Goal: Task Accomplishment & Management: Manage account settings

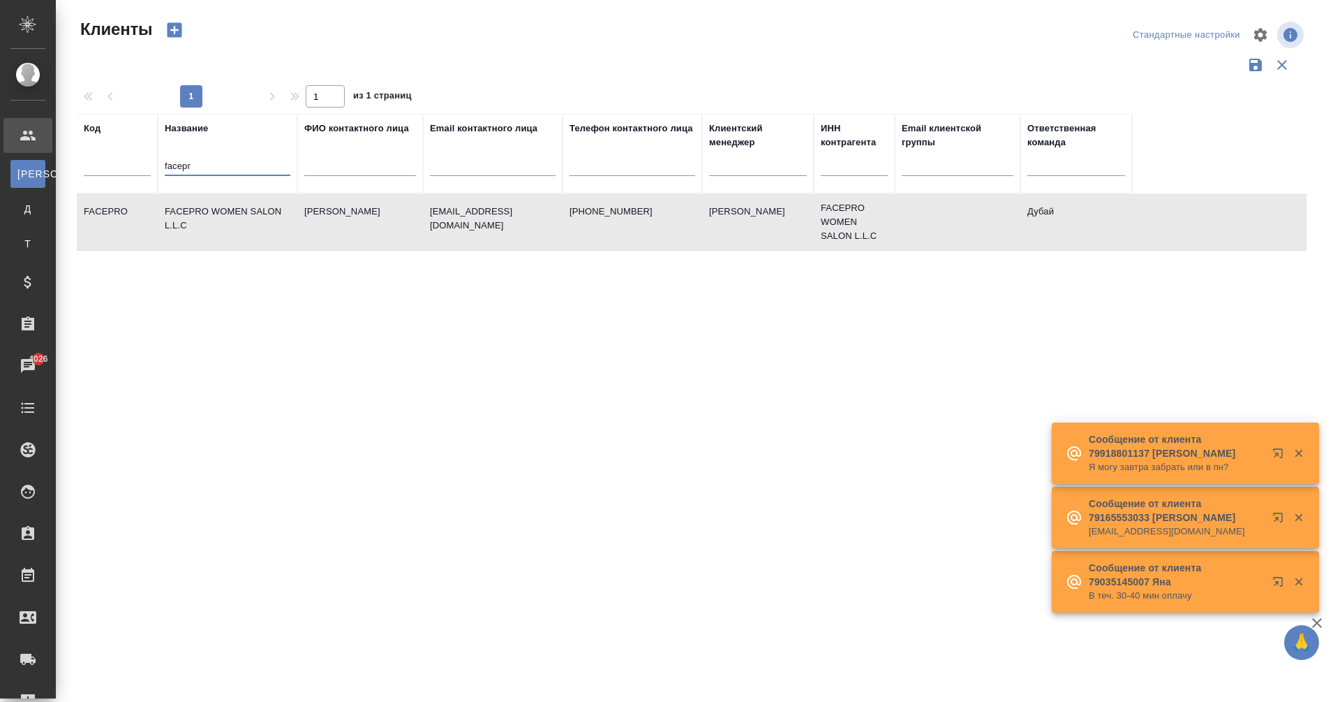
select select "RU"
click at [185, 168] on input "facepr" at bounding box center [228, 166] width 126 height 17
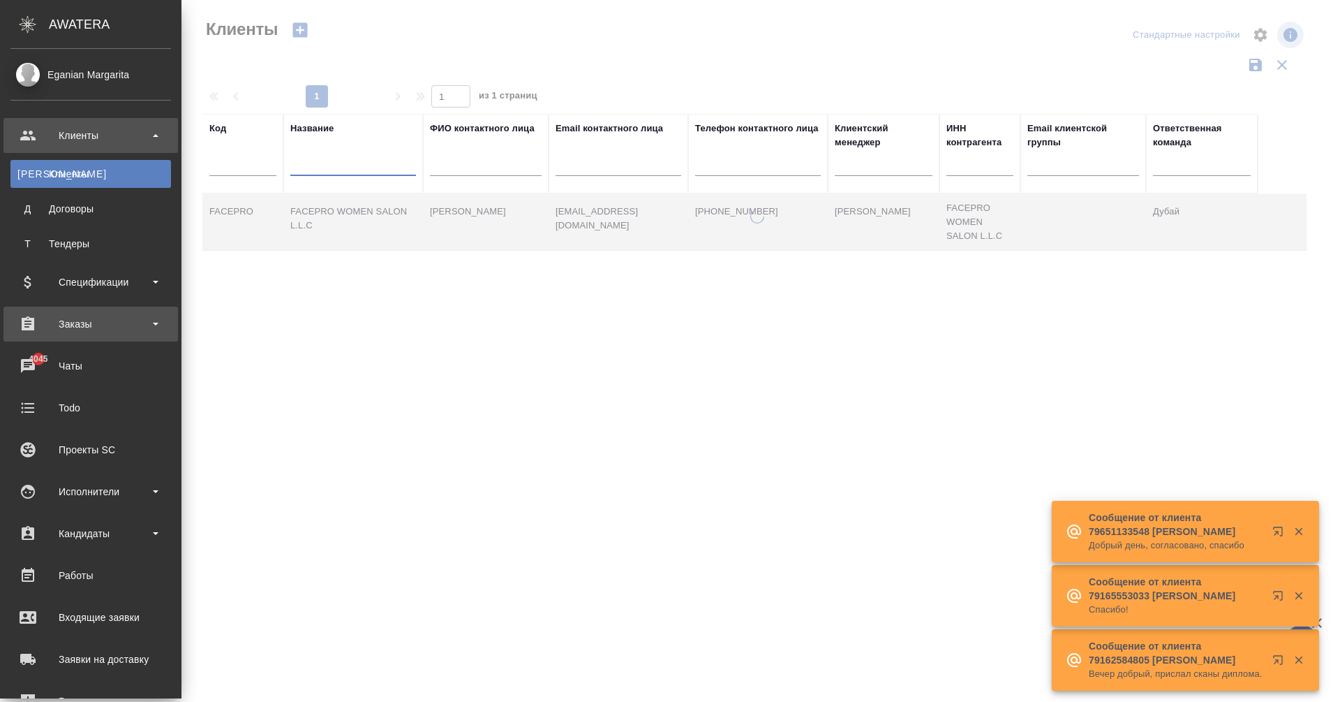
click at [89, 325] on div "Заказы" at bounding box center [90, 323] width 161 height 21
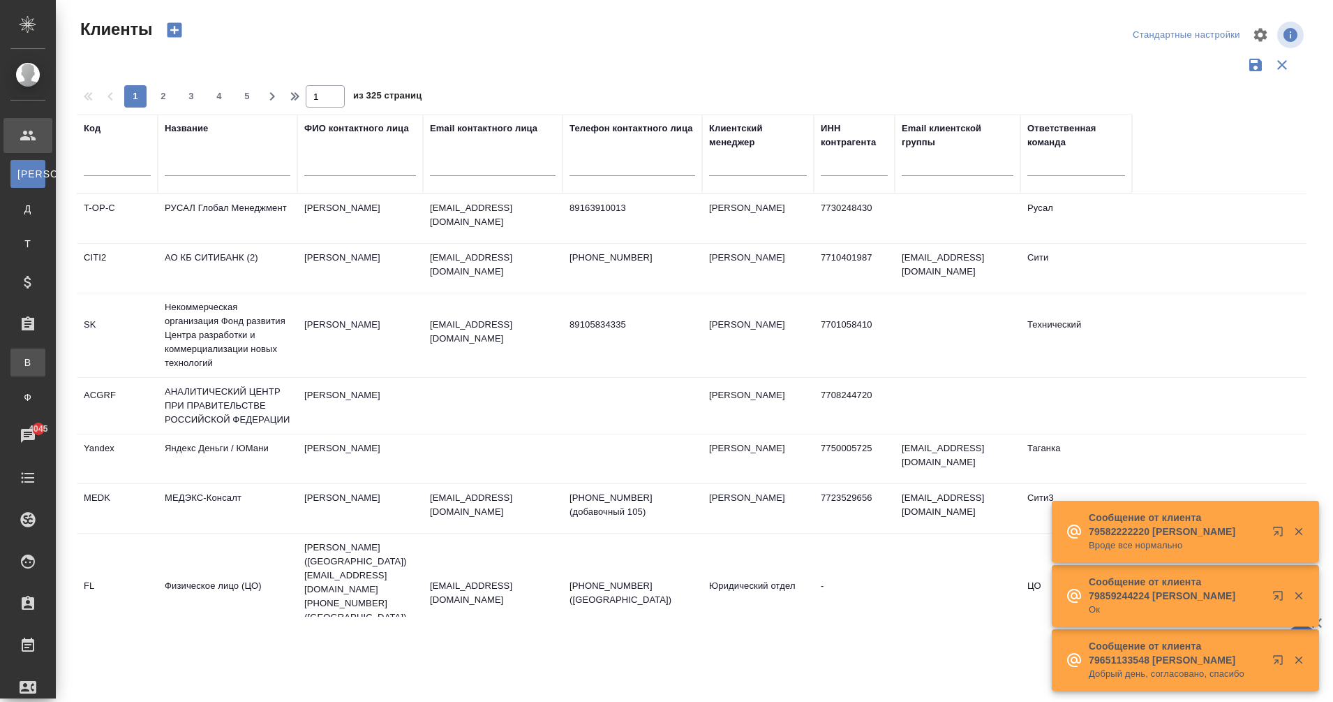
click at [45, 366] on link "В Все заказы" at bounding box center [27, 362] width 35 height 28
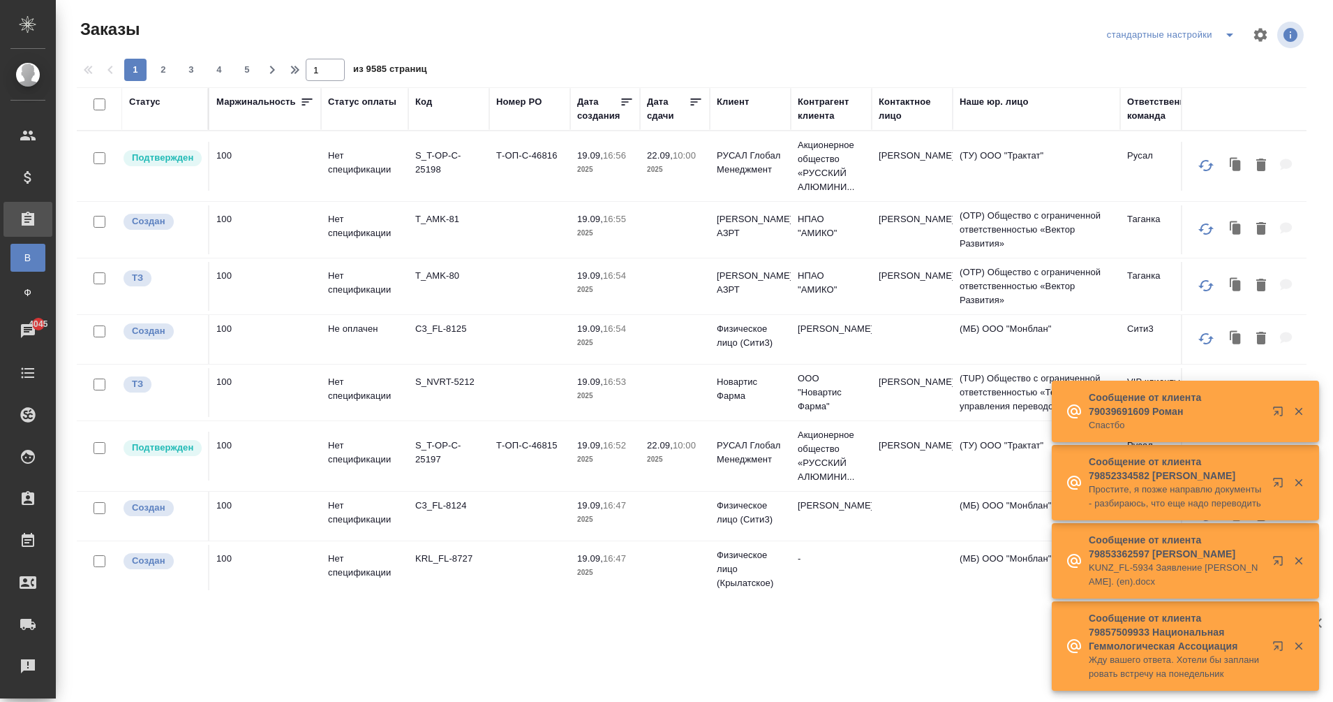
click at [891, 114] on div "Контактное лицо" at bounding box center [912, 109] width 67 height 28
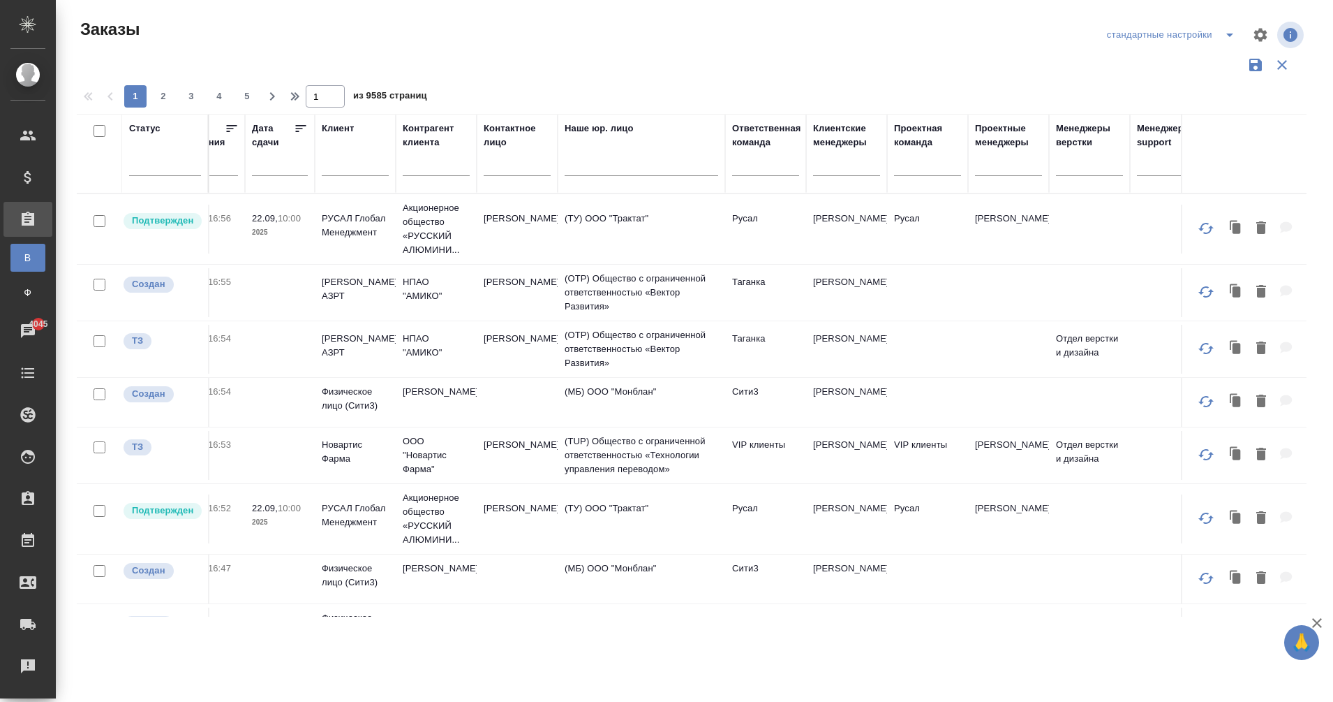
scroll to position [0, 468]
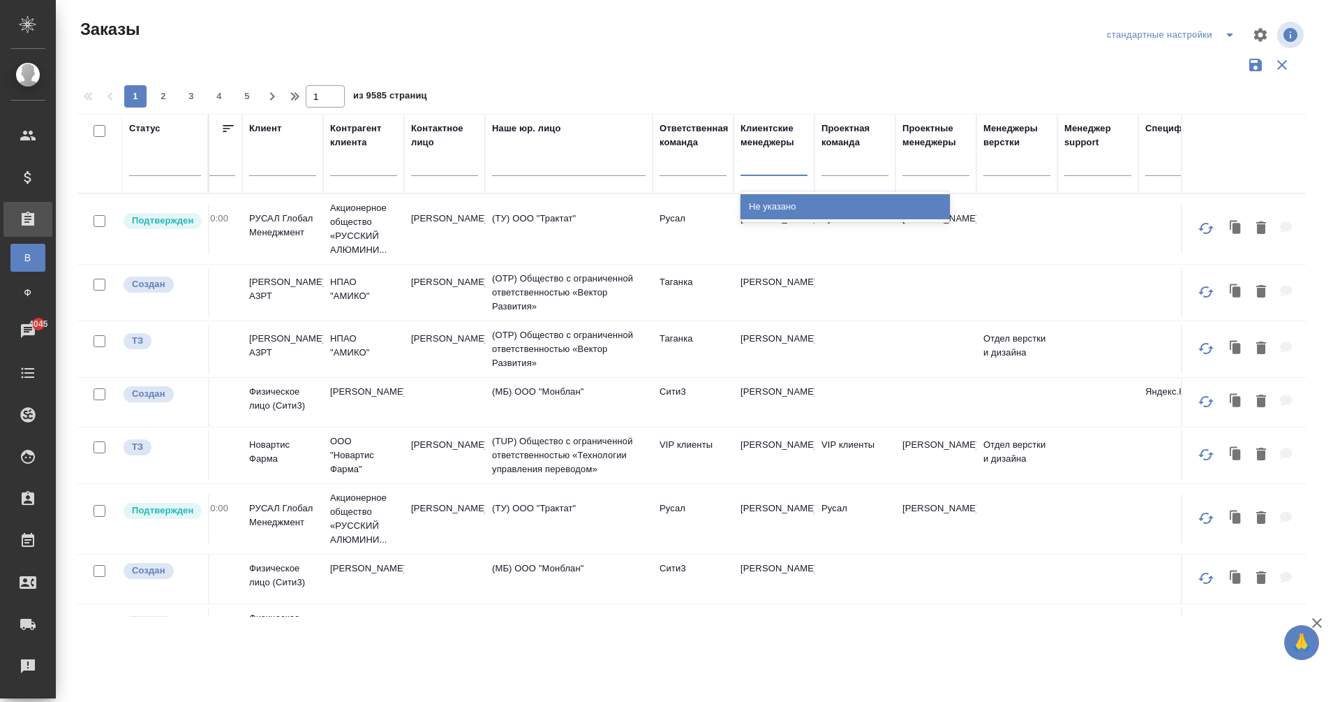
click at [757, 168] on div at bounding box center [774, 161] width 67 height 20
type input "vfhufhbn"
click at [767, 165] on div at bounding box center [774, 161] width 67 height 20
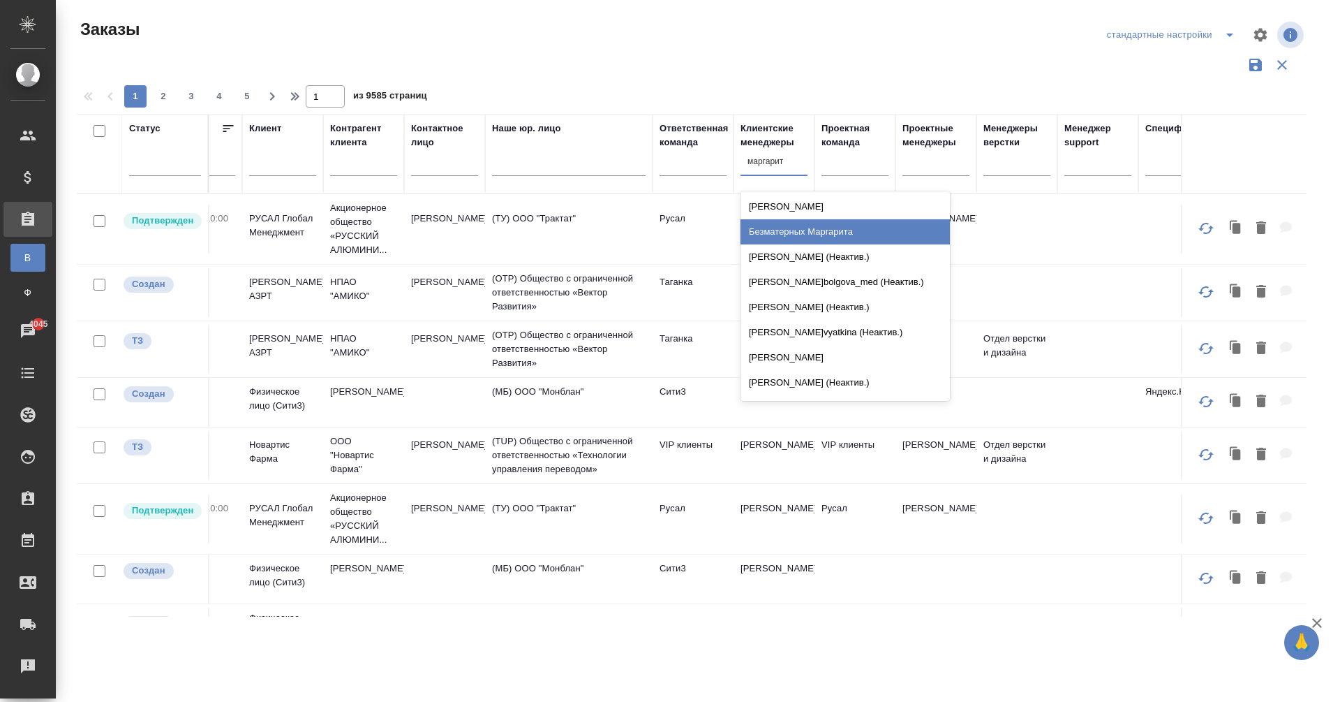
type input "маргарита"
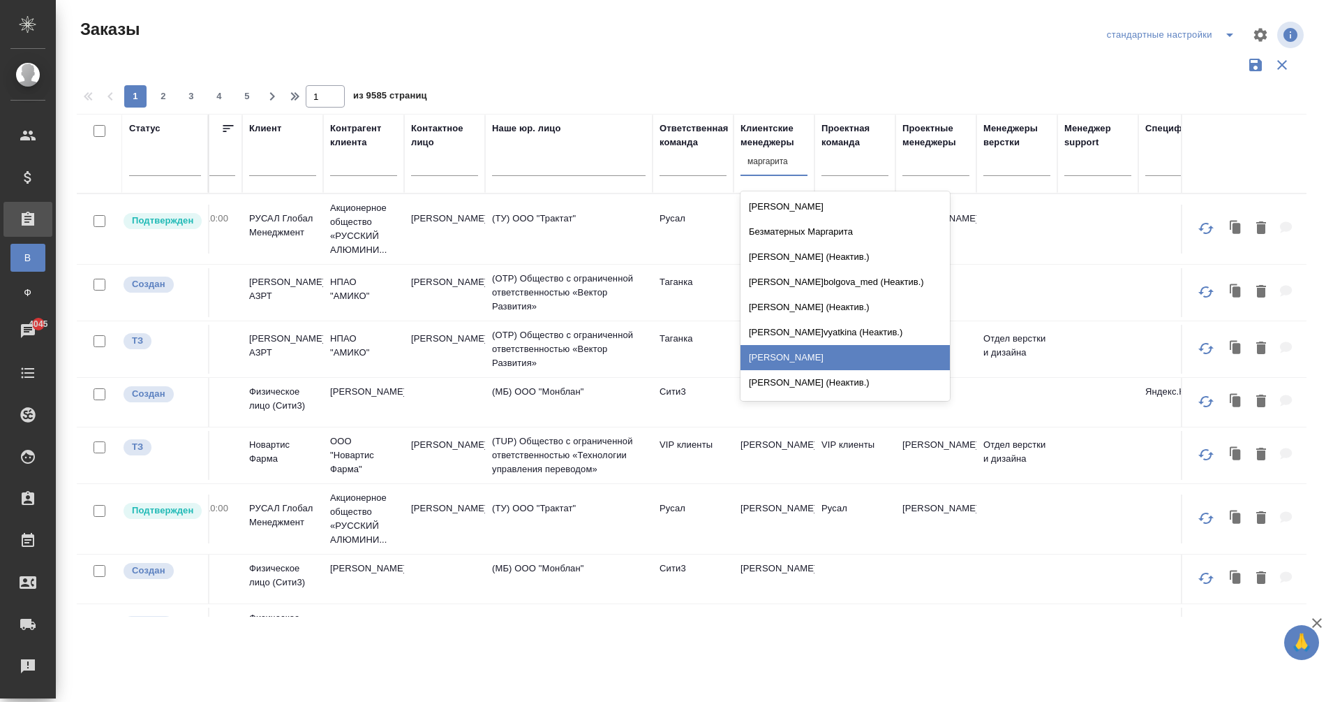
click at [809, 367] on div "[PERSON_NAME]" at bounding box center [845, 357] width 209 height 25
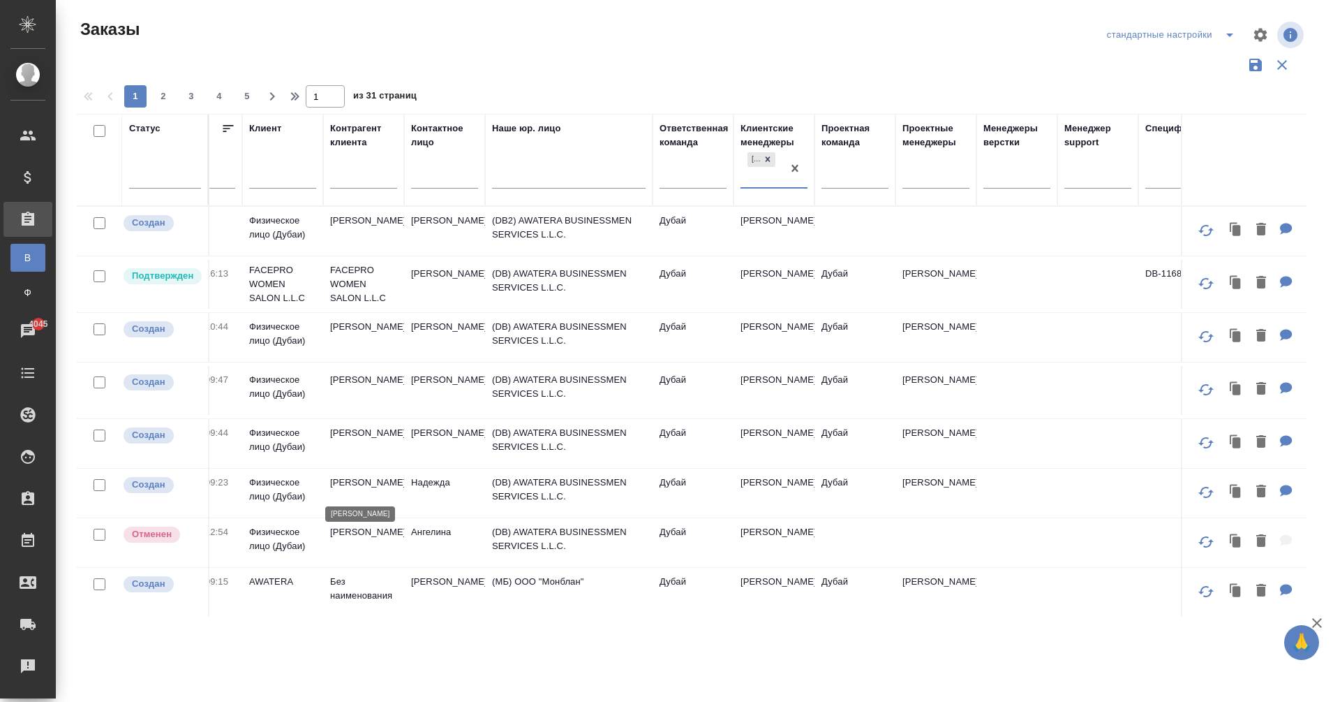
click at [336, 480] on p "[PERSON_NAME]" at bounding box center [363, 482] width 67 height 14
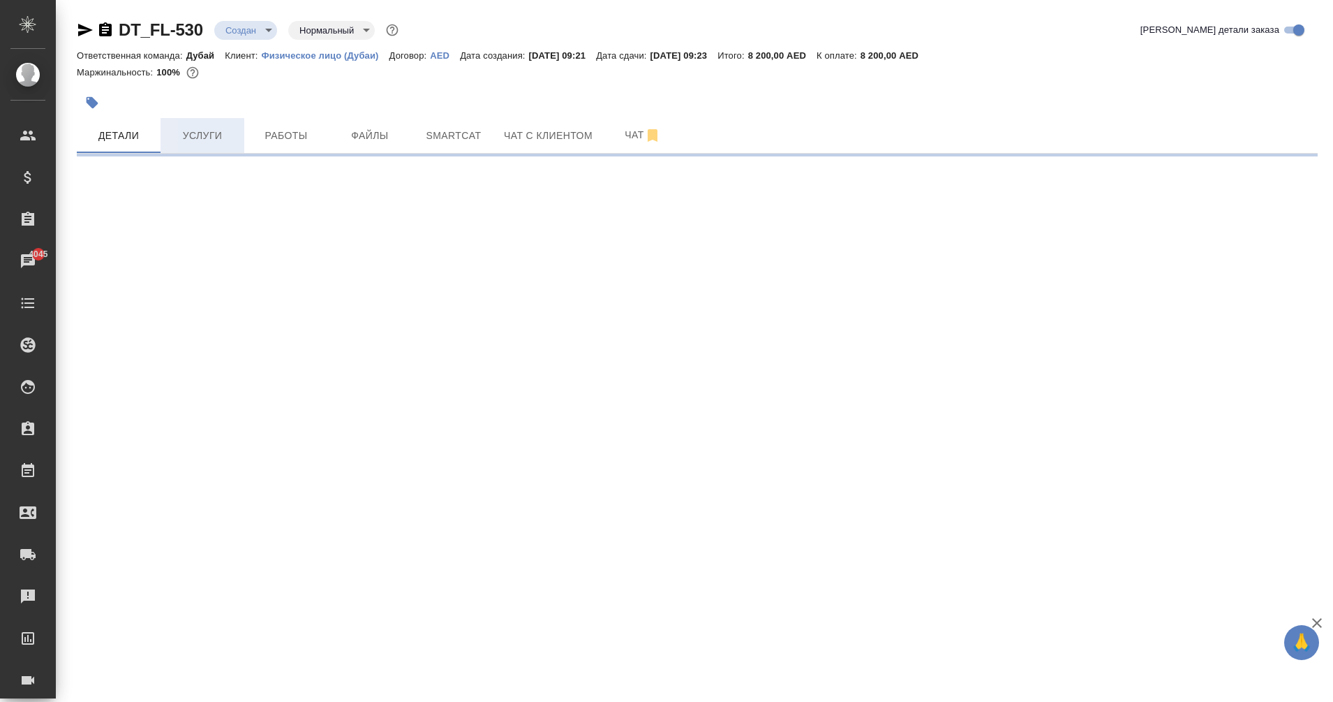
click at [202, 135] on span "Услуги" at bounding box center [202, 135] width 67 height 17
select select "RU"
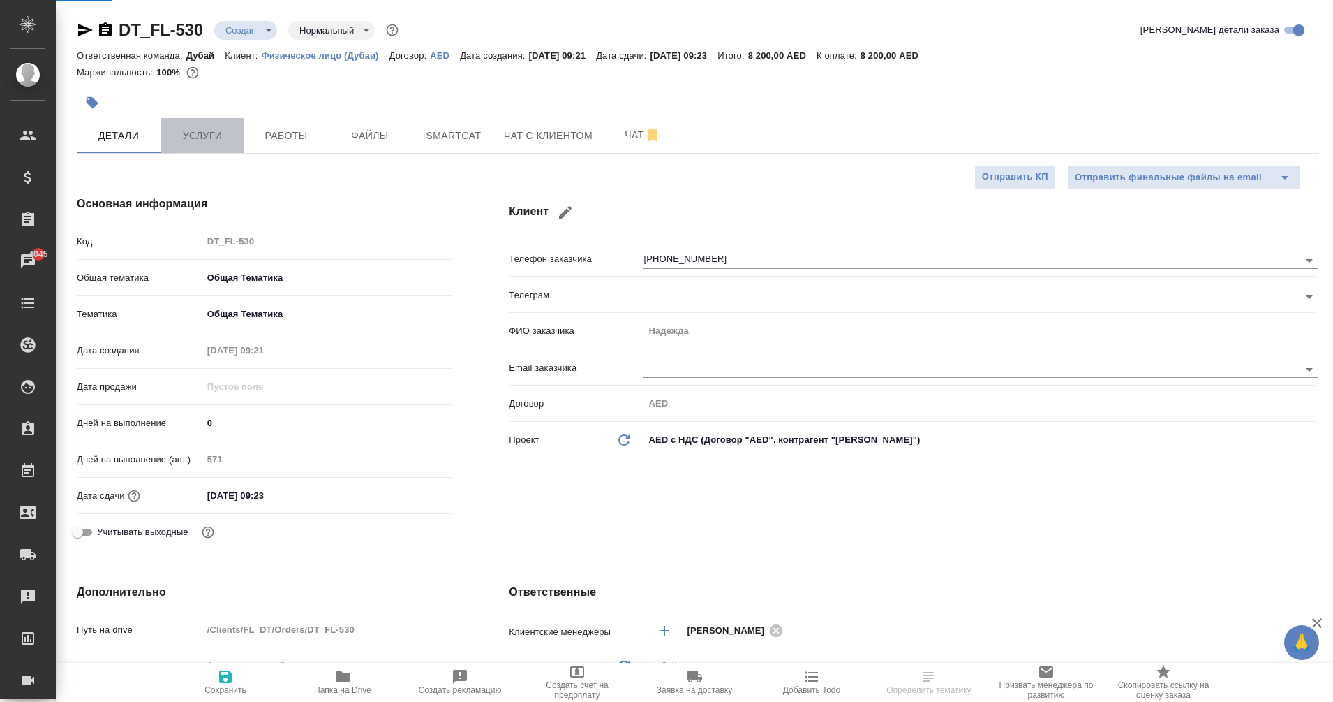
click at [195, 124] on button "Услуги" at bounding box center [203, 135] width 84 height 35
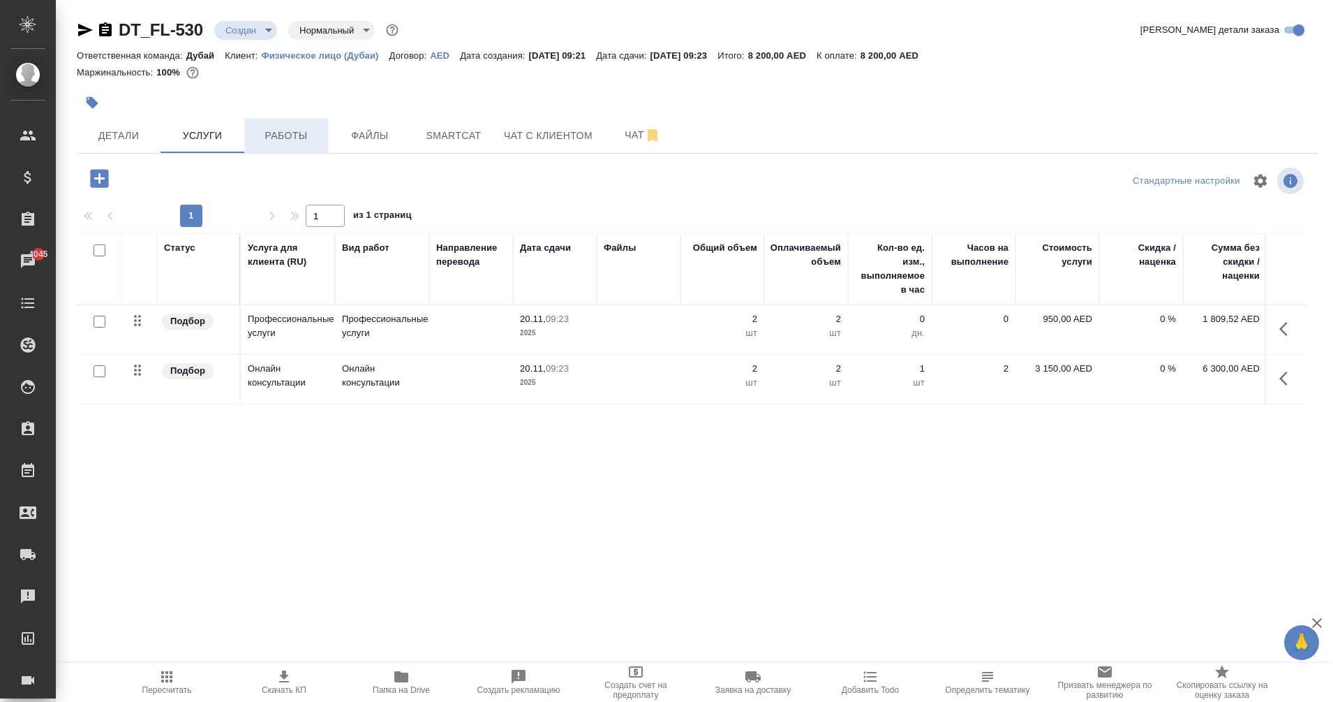
click at [304, 146] on button "Работы" at bounding box center [286, 135] width 84 height 35
